Goal: Task Accomplishment & Management: Manage account settings

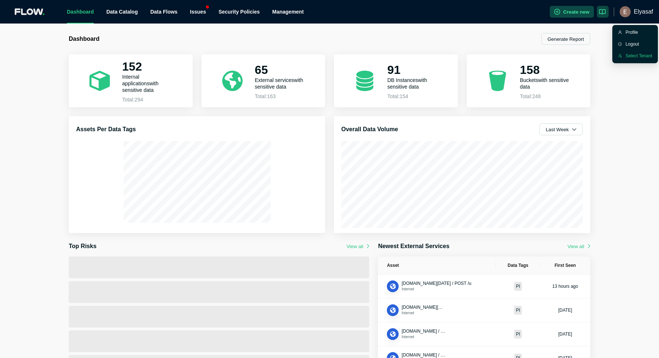
click at [631, 57] on div "Select Tenant" at bounding box center [639, 55] width 27 height 7
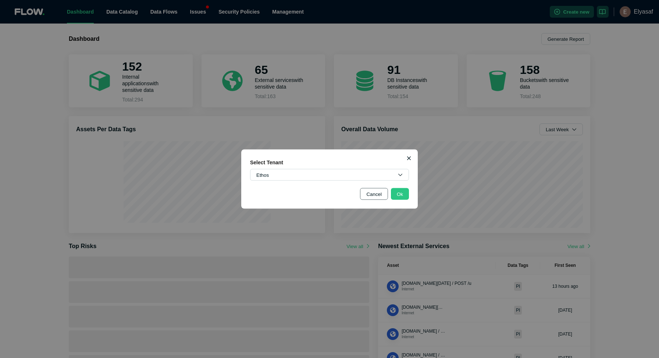
click at [372, 195] on button "Cancel" at bounding box center [374, 194] width 28 height 12
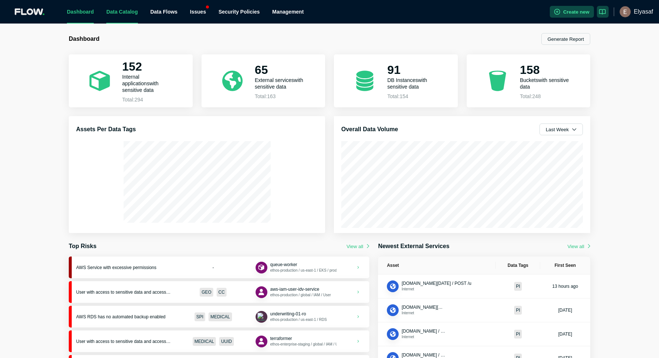
click at [124, 14] on link "Data Catalog" at bounding box center [122, 12] width 32 height 6
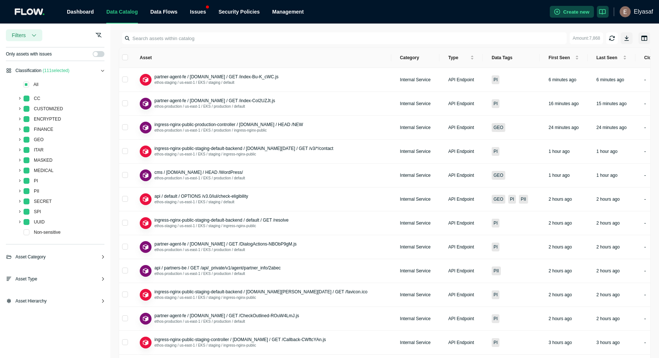
click at [38, 55] on span "Only assets with issues" at bounding box center [29, 53] width 46 height 7
click at [187, 37] on input at bounding box center [345, 38] width 443 height 12
click at [58, 302] on div "Asset Hierarchy" at bounding box center [55, 304] width 99 height 13
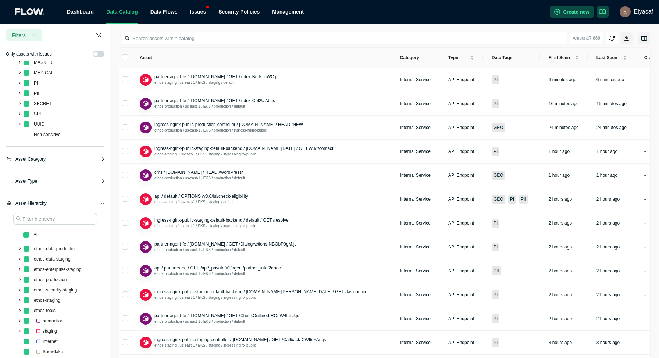
scroll to position [120, 0]
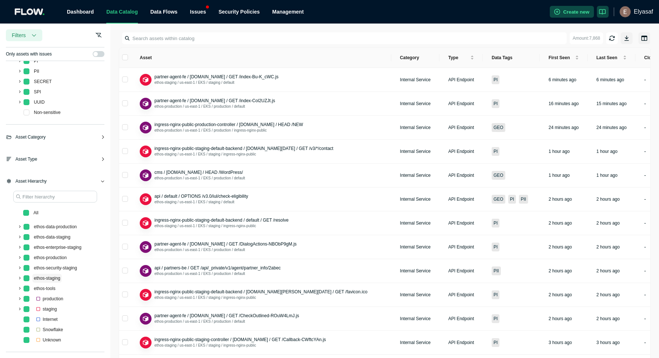
click at [45, 278] on span "ethos-staging" at bounding box center [47, 278] width 26 height 5
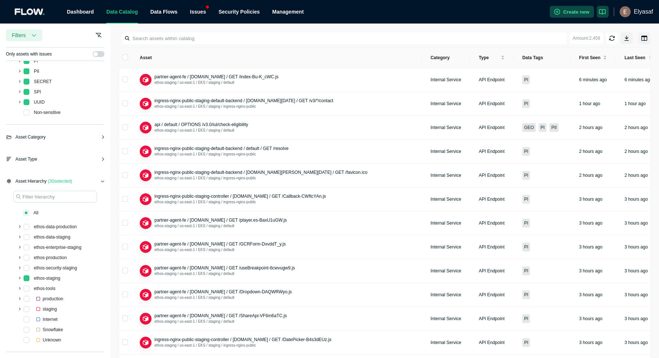
click at [131, 13] on link "Data Catalog" at bounding box center [122, 12] width 32 height 6
click at [173, 31] on link "Map View" at bounding box center [170, 33] width 22 height 6
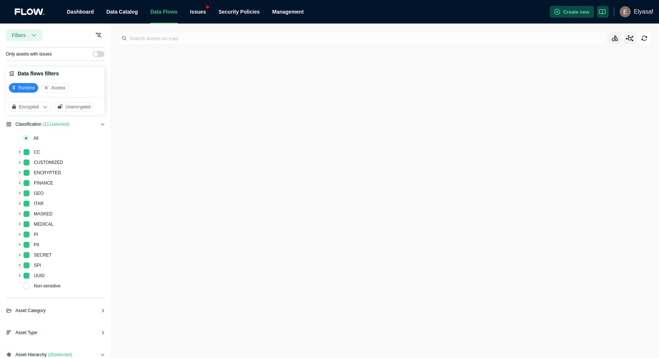
scroll to position [174, 0]
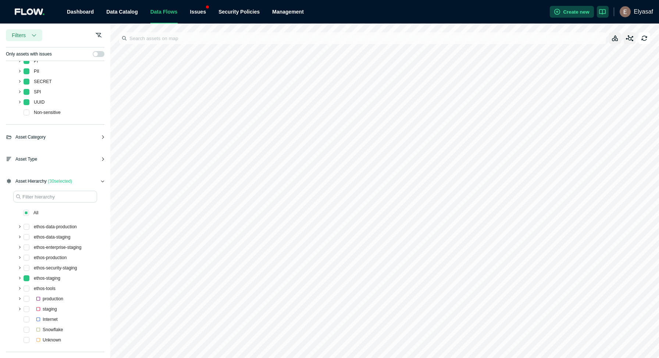
click at [21, 279] on span at bounding box center [19, 278] width 9 height 9
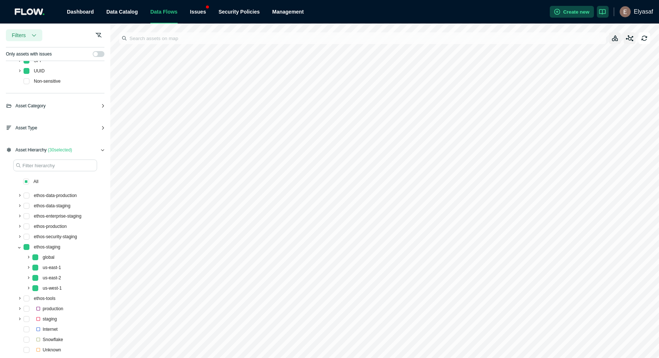
scroll to position [206, 0]
click at [29, 257] on span at bounding box center [28, 256] width 9 height 9
click at [28, 258] on span at bounding box center [28, 256] width 9 height 9
click at [46, 264] on span "us-east-1" at bounding box center [52, 266] width 18 height 5
click at [35, 267] on span at bounding box center [35, 267] width 6 height 6
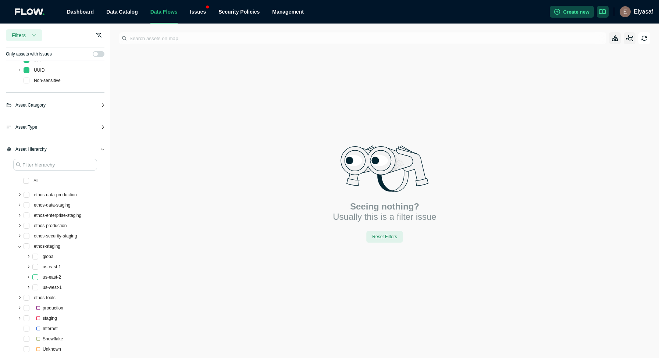
click at [35, 276] on span at bounding box center [35, 277] width 6 height 6
click at [39, 287] on div "us-west-1" at bounding box center [34, 288] width 57 height 10
click at [36, 288] on span at bounding box center [35, 288] width 6 height 6
click at [36, 279] on span at bounding box center [35, 277] width 6 height 6
click at [36, 287] on span at bounding box center [35, 288] width 6 height 6
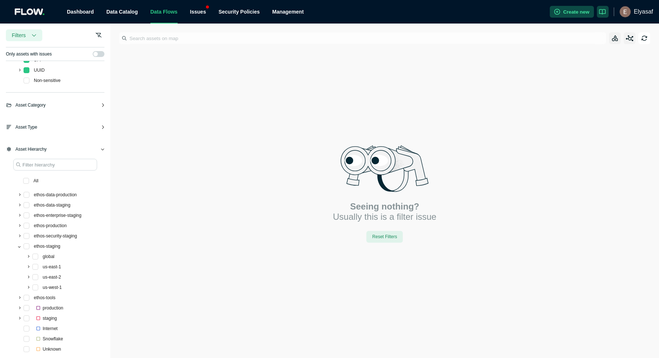
click at [19, 226] on icon at bounding box center [19, 225] width 3 height 3
click at [51, 249] on span "us-east-1" at bounding box center [51, 246] width 21 height 9
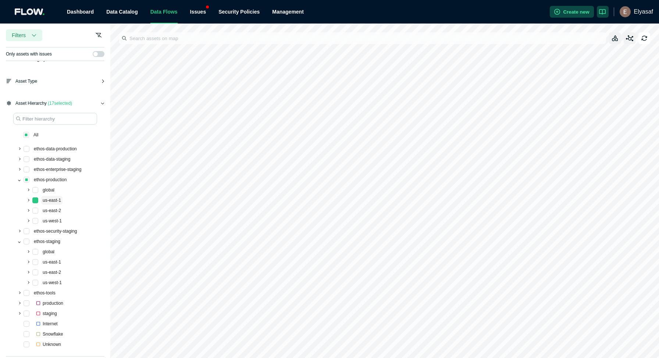
scroll to position [256, 0]
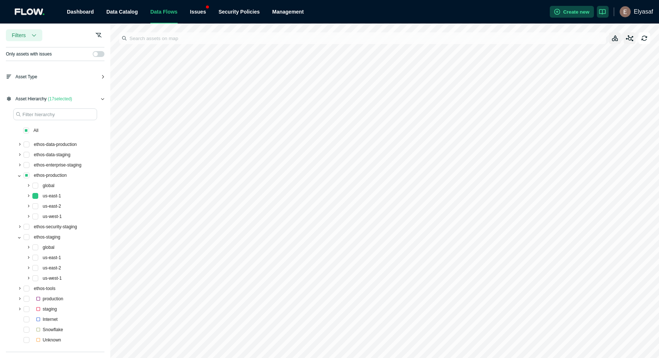
click at [19, 175] on icon at bounding box center [19, 175] width 3 height 3
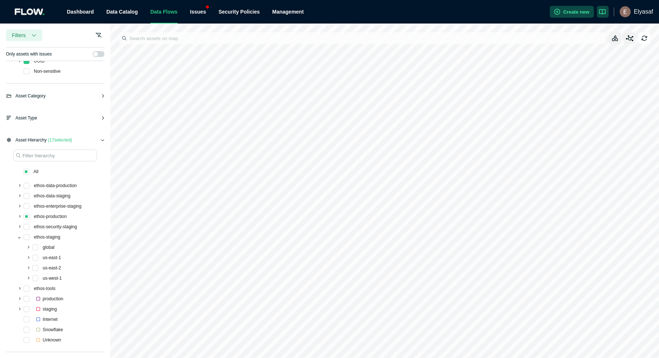
click at [18, 235] on span at bounding box center [19, 237] width 9 height 9
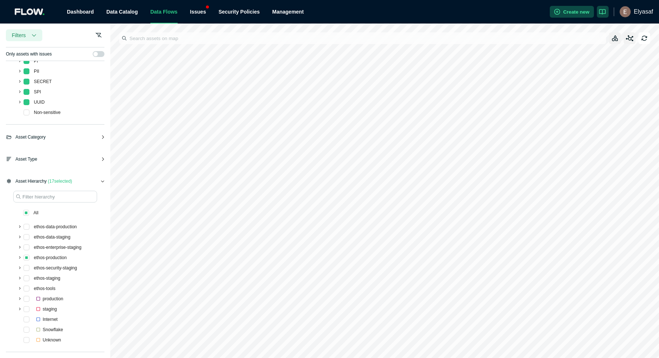
scroll to position [174, 0]
click at [207, 17] on ul "Dashboard Data Catalog Data Flows Issues Security Policies Management" at bounding box center [305, 12] width 489 height 24
click at [200, 12] on div "Issues" at bounding box center [198, 12] width 16 height 24
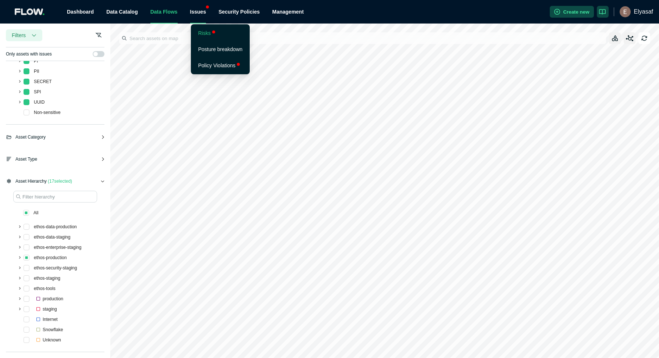
click at [207, 31] on link "Risks" at bounding box center [204, 33] width 13 height 6
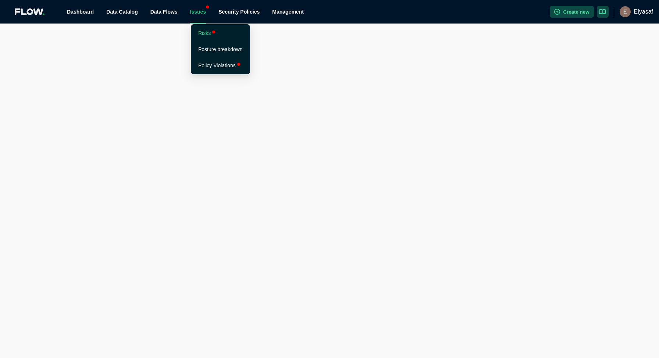
click at [203, 10] on div "Issues" at bounding box center [198, 12] width 16 height 24
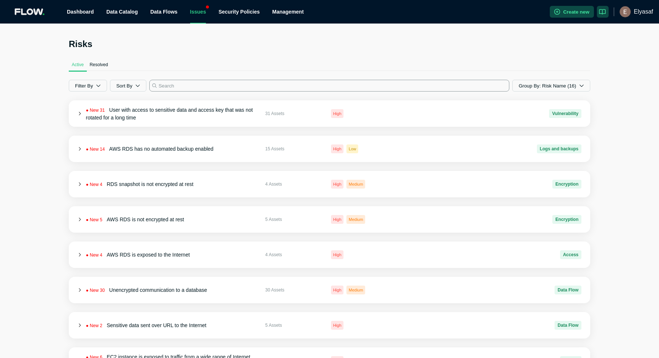
click at [180, 86] on input at bounding box center [329, 86] width 360 height 12
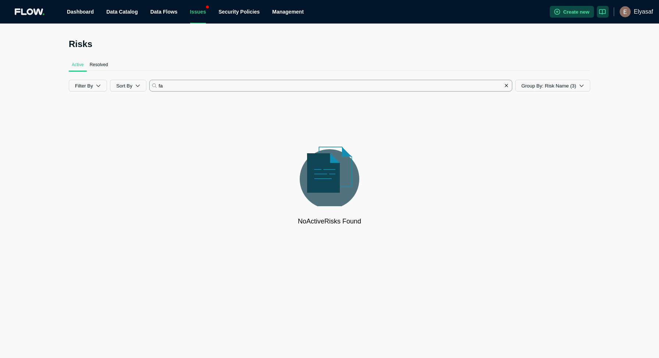
type input "f"
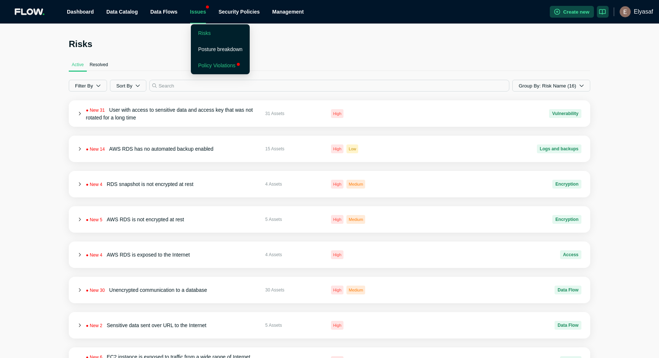
click at [212, 66] on link "Policy Violations" at bounding box center [217, 66] width 38 height 6
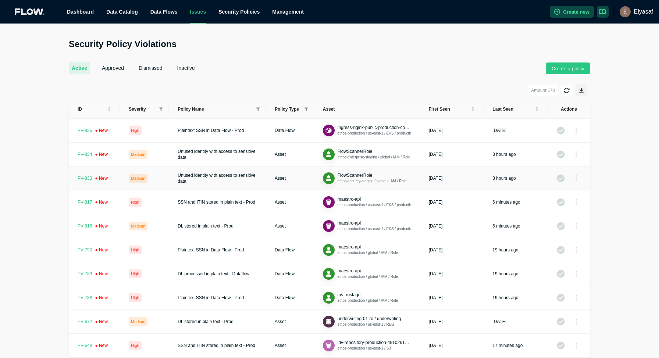
click at [220, 180] on td "Unused identity with access to sensitive data" at bounding box center [217, 179] width 97 height 24
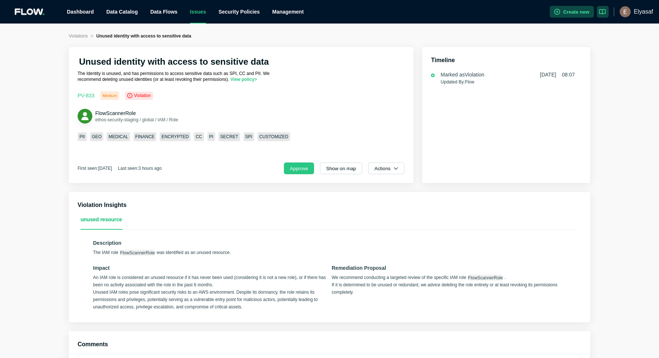
click at [246, 83] on div "Unused identity with access to sensitive data The Identity is unused, and has p…" at bounding box center [241, 115] width 345 height 136
click at [246, 81] on link "View policy >" at bounding box center [244, 79] width 26 height 5
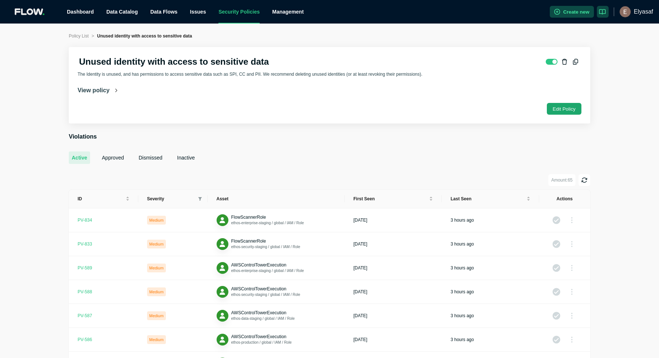
click at [576, 109] on button "Edit Policy" at bounding box center [564, 109] width 35 height 12
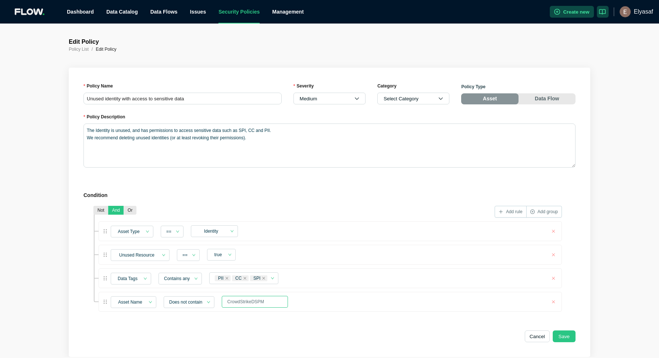
click at [273, 305] on input "CrowdStrikeDSPM" at bounding box center [255, 302] width 66 height 12
click at [205, 305] on span "Does not contain" at bounding box center [189, 302] width 40 height 11
click at [270, 302] on input "CrowdStrikeDSPM" at bounding box center [255, 302] width 66 height 12
click at [508, 210] on span "Add rule" at bounding box center [514, 212] width 17 height 4
click at [145, 326] on div "Select field" at bounding box center [132, 326] width 43 height 12
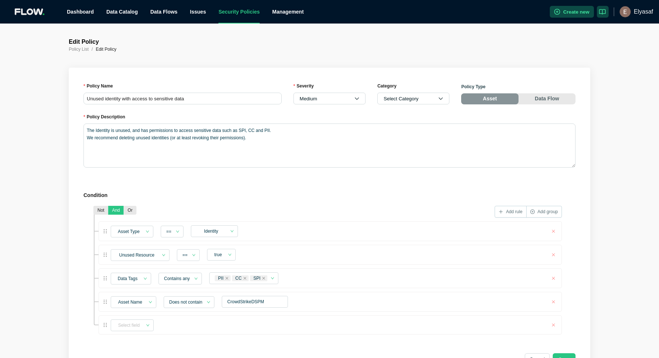
click at [311, 200] on section "Condition Not And Or Add rule Add group Asset Type == Identity Unused Resource …" at bounding box center [329, 264] width 492 height 147
click at [552, 325] on button "button" at bounding box center [553, 325] width 9 height 9
click at [129, 13] on link "Data Catalog" at bounding box center [122, 12] width 32 height 6
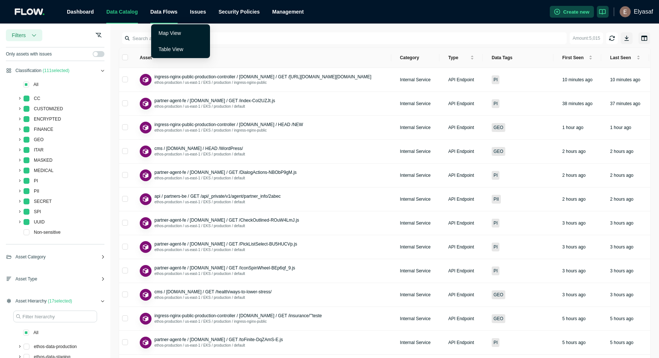
click at [159, 10] on span "Data Flows" at bounding box center [163, 12] width 27 height 6
click at [173, 36] on link "Map View" at bounding box center [170, 33] width 22 height 6
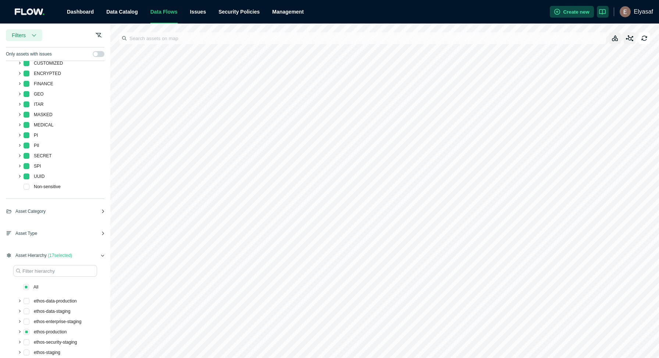
scroll to position [154, 0]
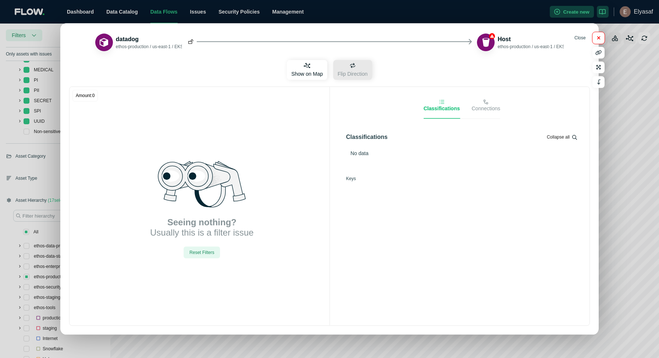
click at [596, 40] on button "button" at bounding box center [599, 38] width 12 height 12
click at [600, 37] on icon "button" at bounding box center [599, 38] width 4 height 5
click at [492, 36] on icon "button" at bounding box center [492, 36] width 4 height 4
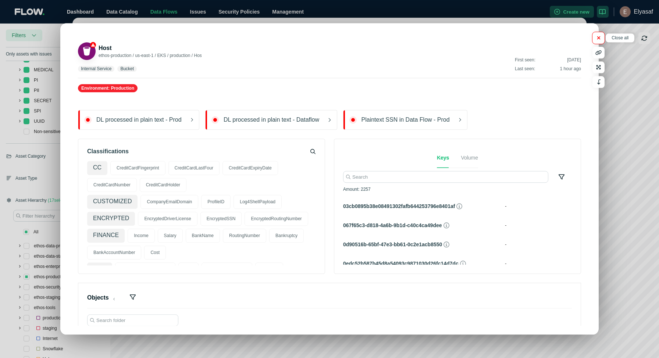
click at [598, 36] on icon "button" at bounding box center [599, 38] width 4 height 5
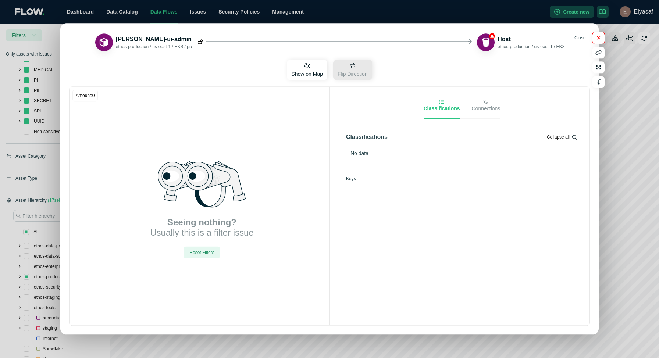
click at [600, 37] on icon "button" at bounding box center [599, 38] width 4 height 5
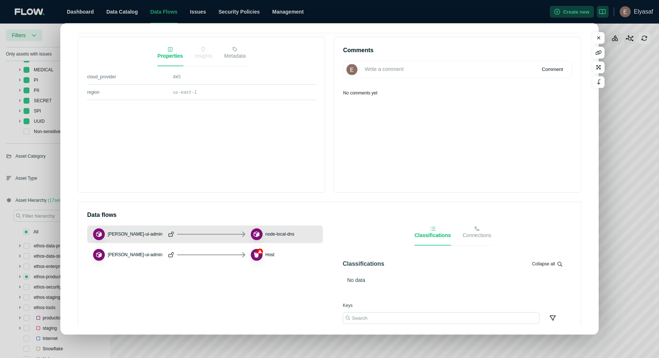
scroll to position [342, 0]
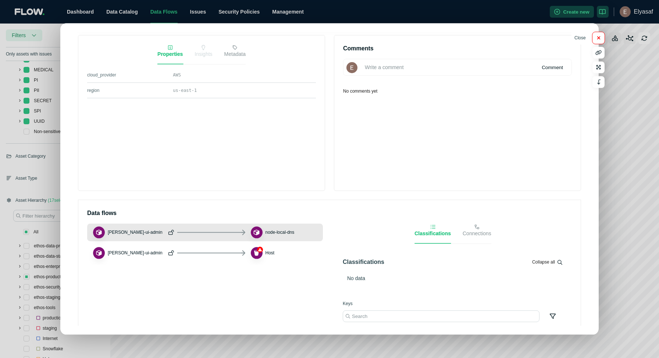
click at [598, 38] on icon "button" at bounding box center [598, 37] width 3 height 3
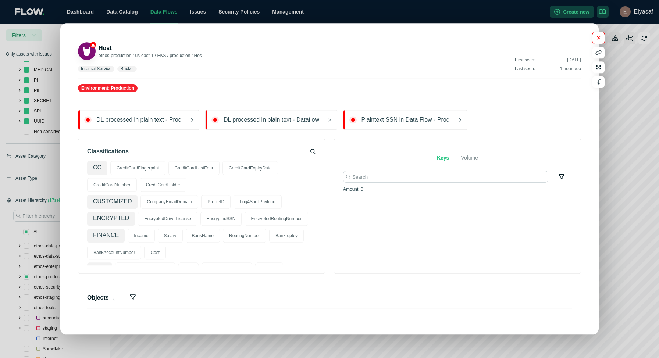
click at [599, 36] on icon "button" at bounding box center [599, 38] width 4 height 5
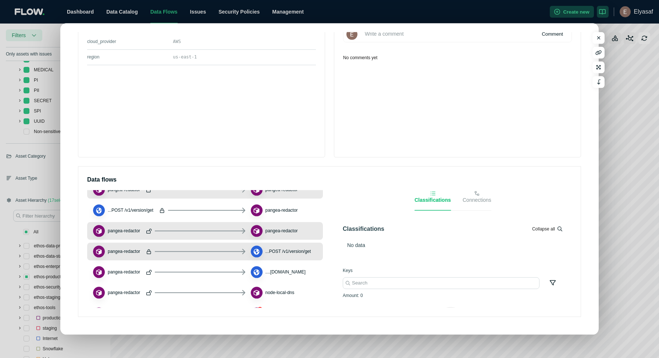
scroll to position [0, 0]
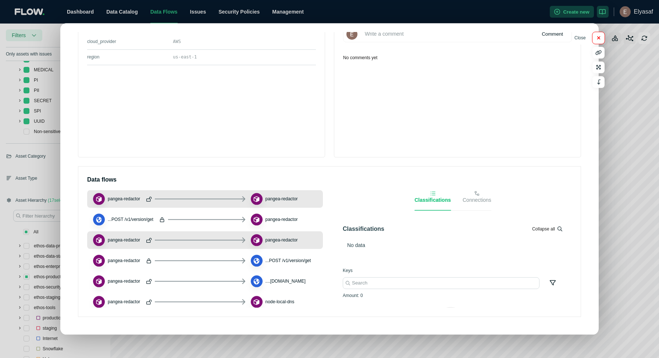
click at [600, 40] on icon "button" at bounding box center [599, 38] width 4 height 5
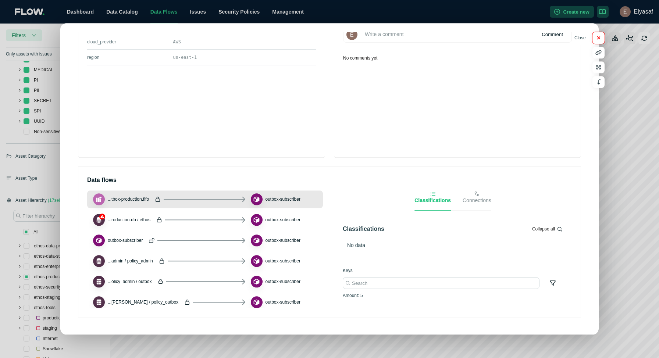
click at [597, 36] on icon "button" at bounding box center [599, 38] width 4 height 5
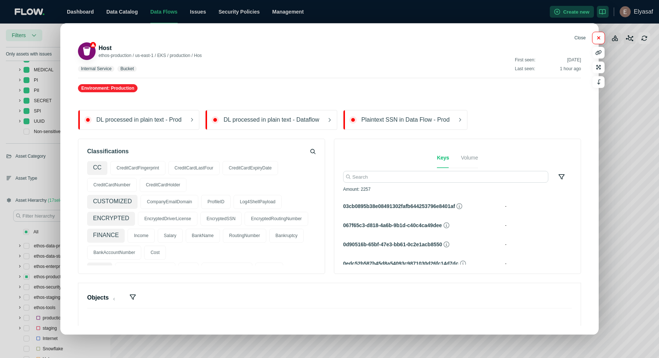
click at [596, 36] on button "button" at bounding box center [599, 38] width 12 height 12
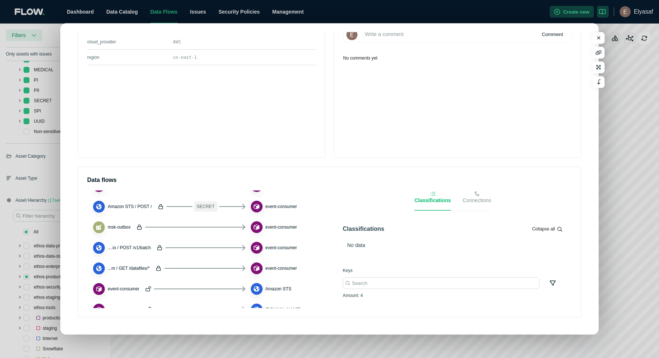
scroll to position [310, 0]
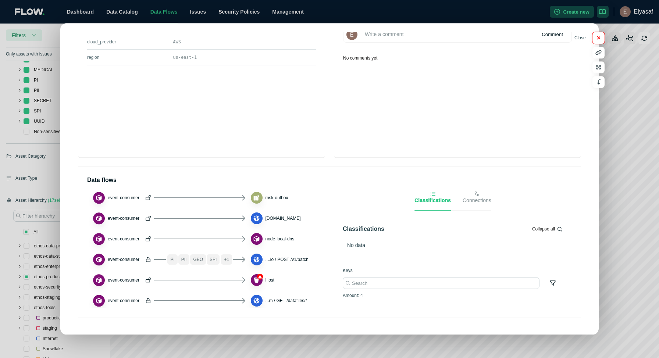
click at [601, 38] on button "button" at bounding box center [599, 38] width 12 height 12
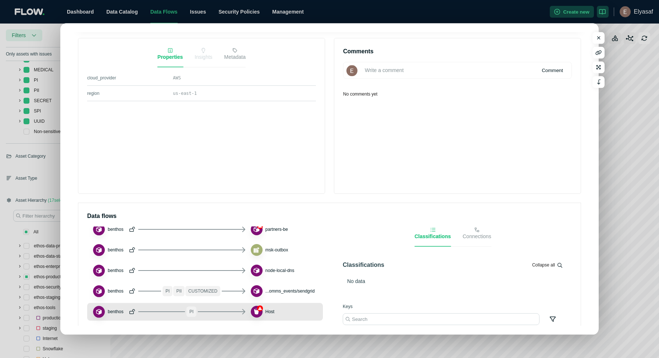
scroll to position [422, 0]
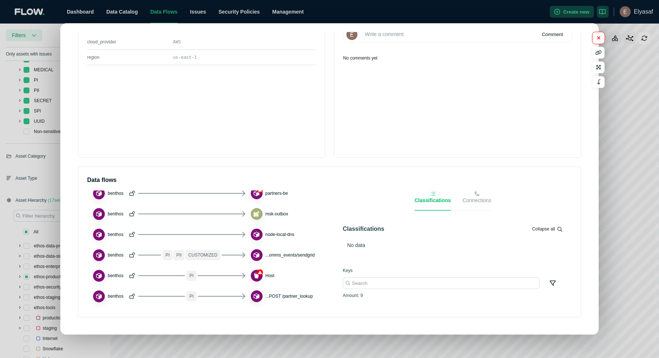
click at [598, 41] on button "button" at bounding box center [599, 38] width 12 height 12
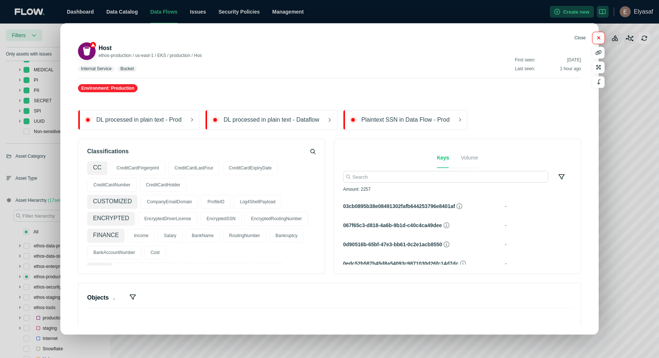
click at [598, 38] on icon "button" at bounding box center [599, 38] width 4 height 5
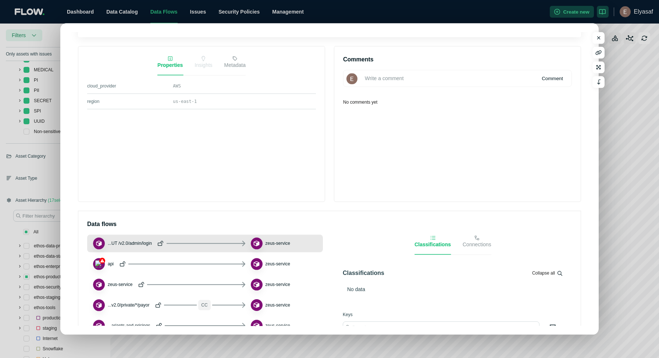
scroll to position [357, 0]
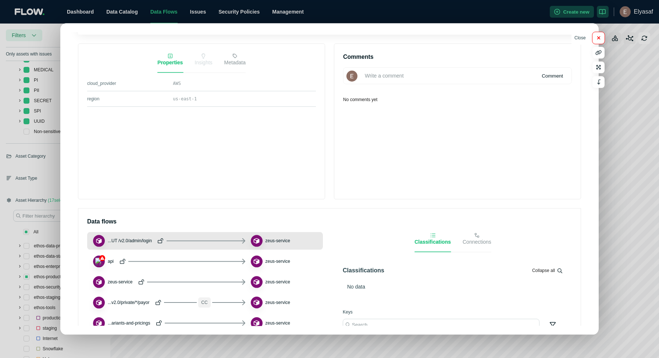
click at [598, 38] on icon "button" at bounding box center [599, 38] width 4 height 5
